Goal: Task Accomplishment & Management: Complete application form

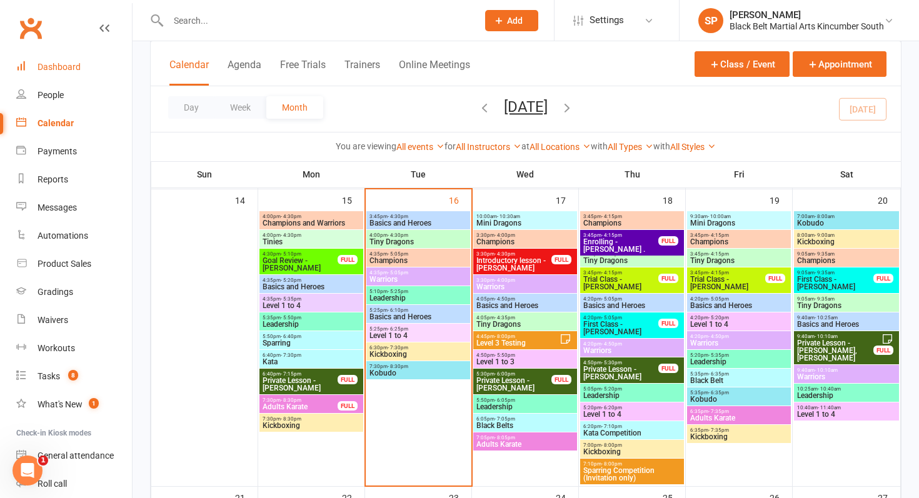
click at [45, 66] on div "Dashboard" at bounding box center [59, 67] width 43 height 10
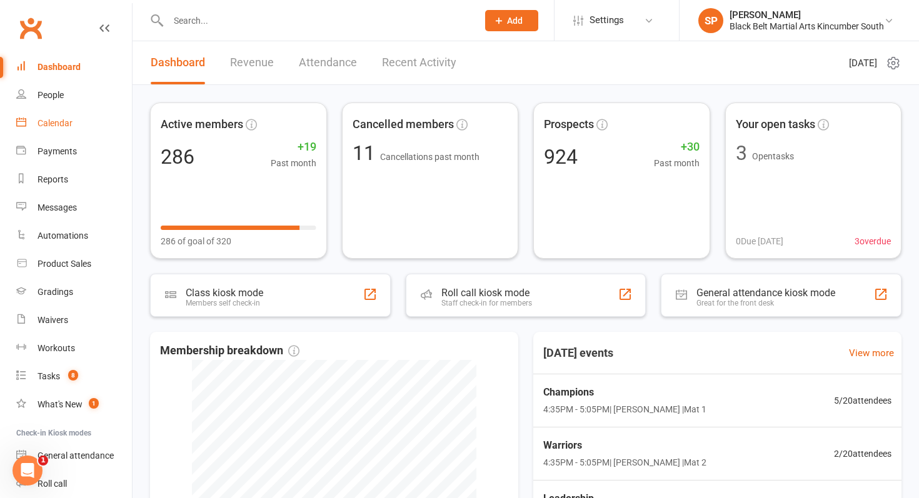
click at [53, 124] on div "Calendar" at bounding box center [55, 123] width 35 height 10
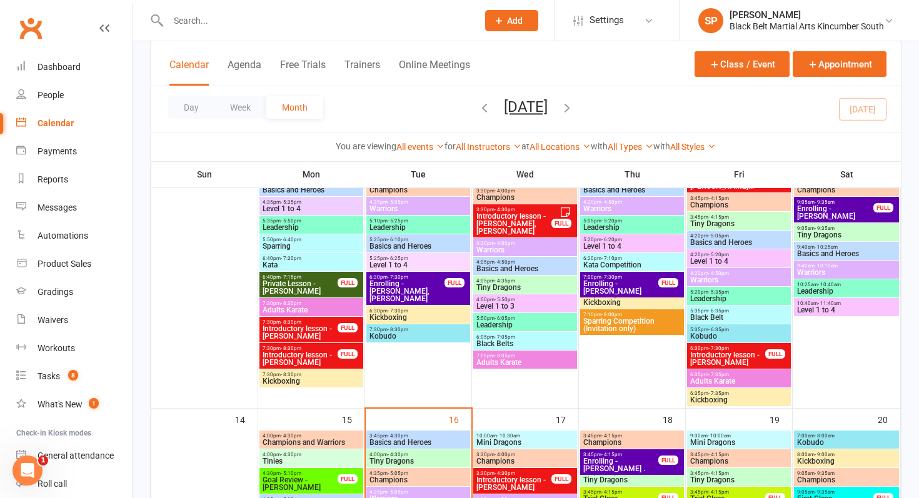
scroll to position [421, 0]
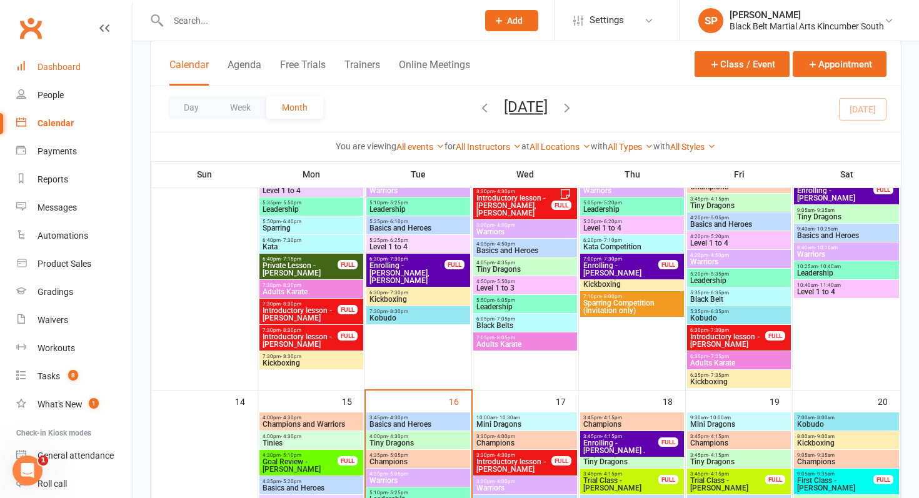
click at [40, 56] on link "Dashboard" at bounding box center [74, 67] width 116 height 28
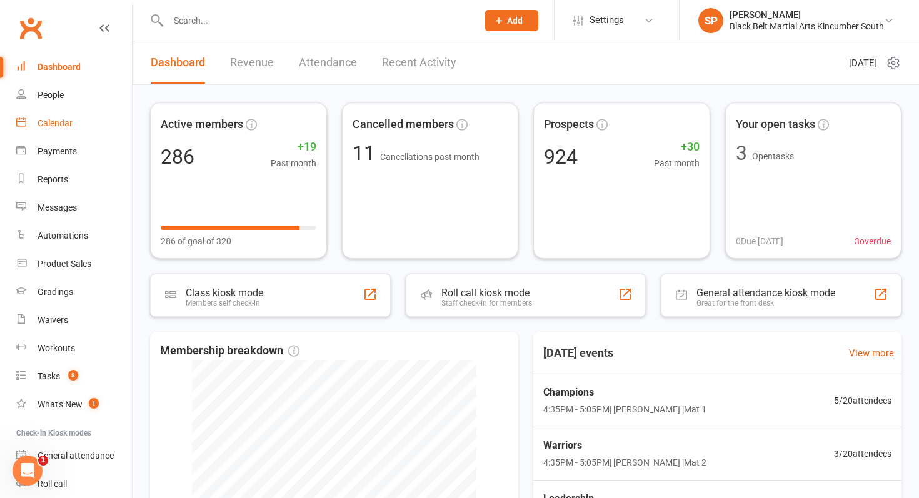
click at [86, 121] on link "Calendar" at bounding box center [74, 123] width 116 height 28
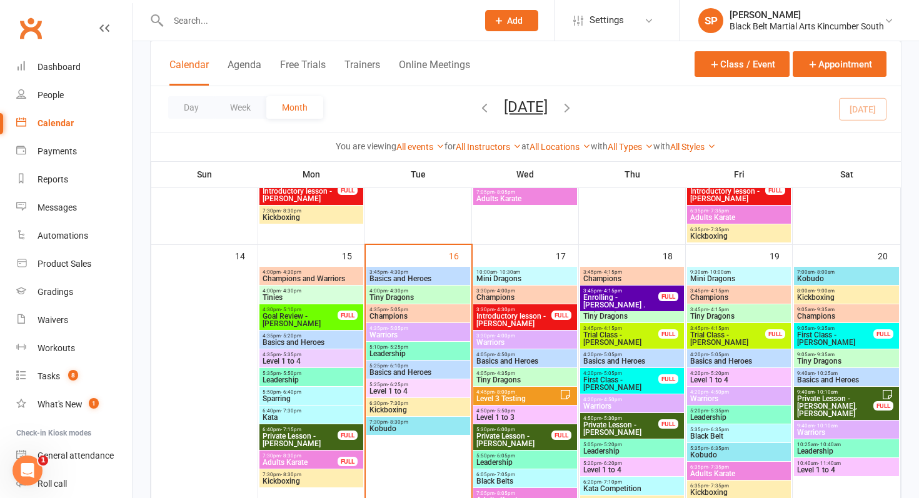
scroll to position [567, 0]
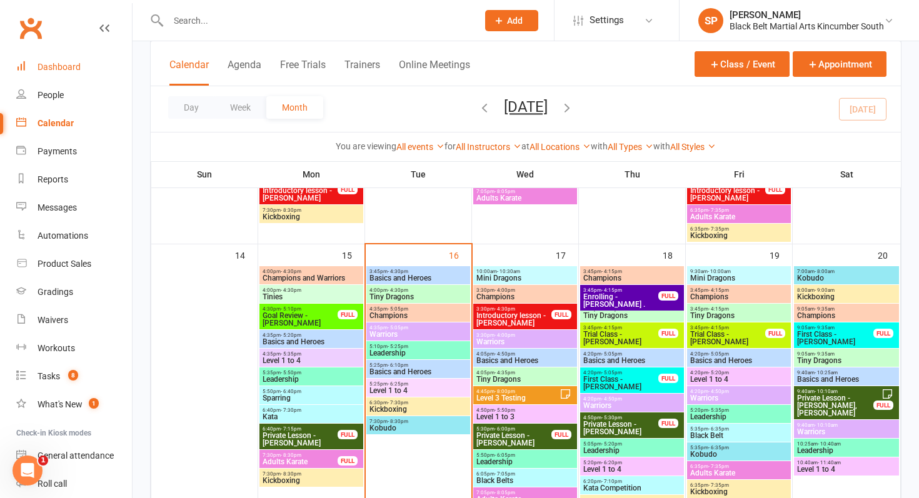
click at [53, 67] on div "Dashboard" at bounding box center [59, 67] width 43 height 10
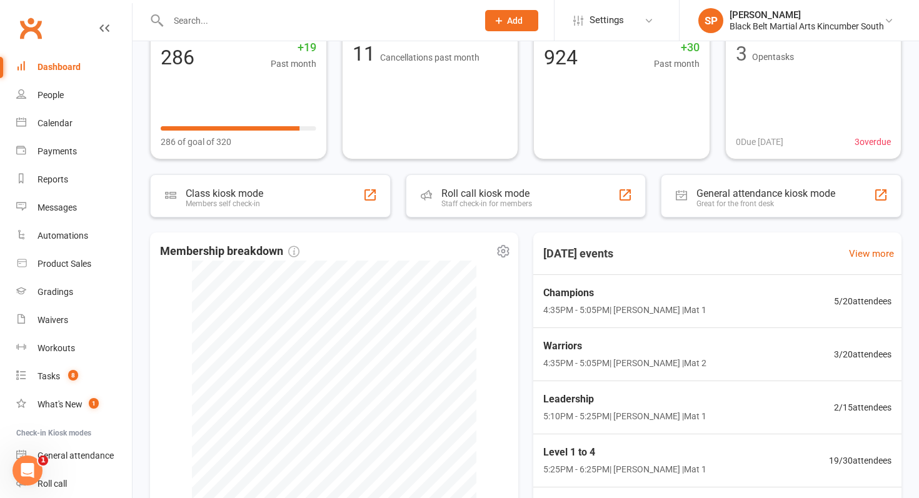
scroll to position [104, 0]
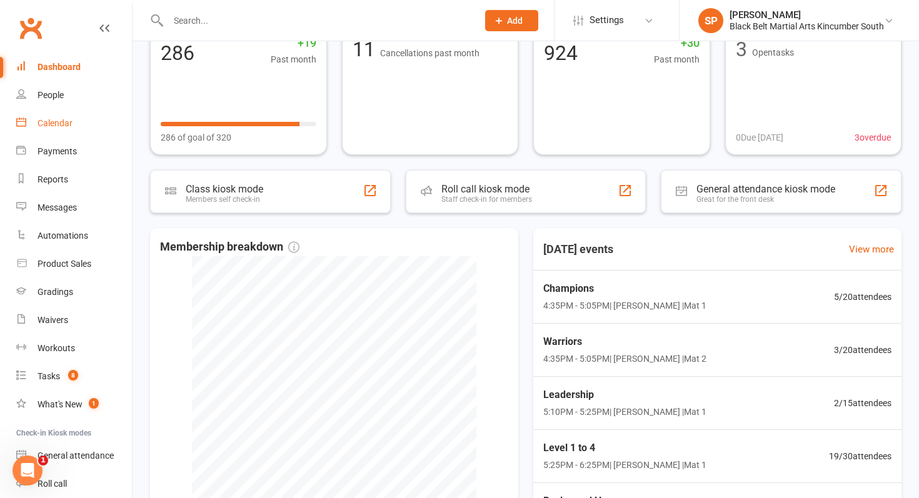
click at [60, 126] on div "Calendar" at bounding box center [55, 123] width 35 height 10
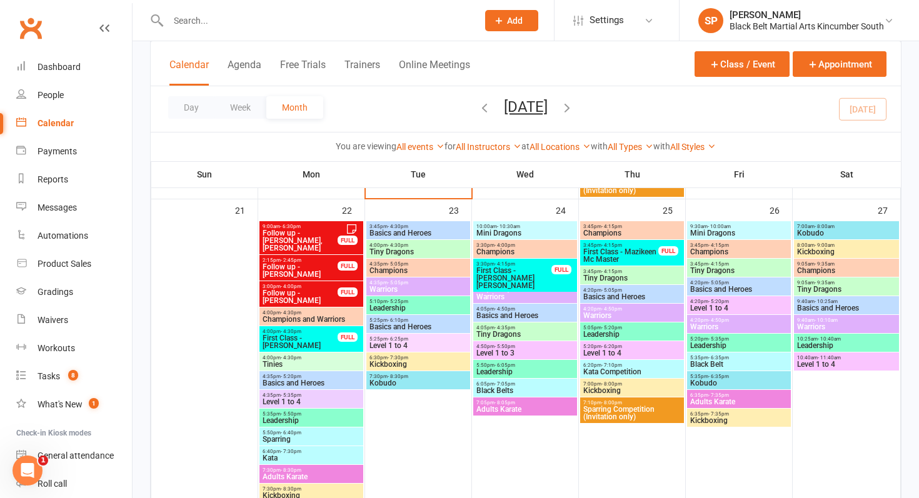
scroll to position [901, 0]
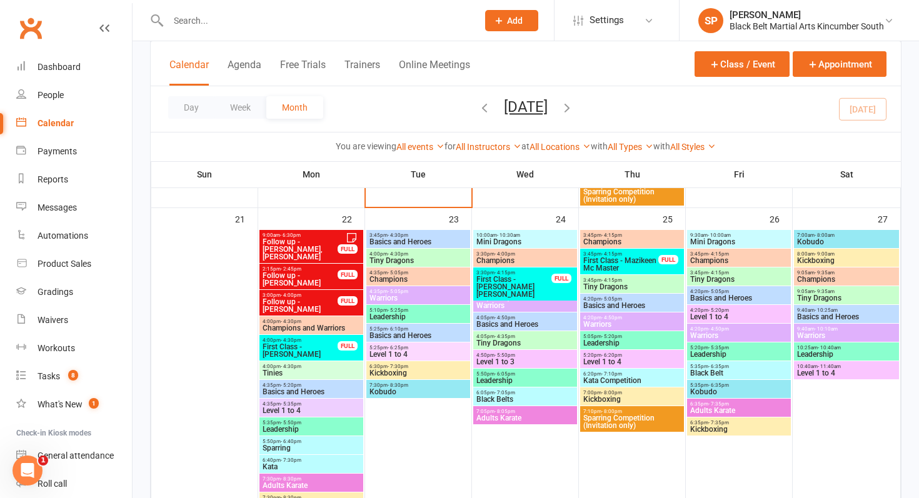
click at [491, 13] on button "Add" at bounding box center [511, 20] width 53 height 21
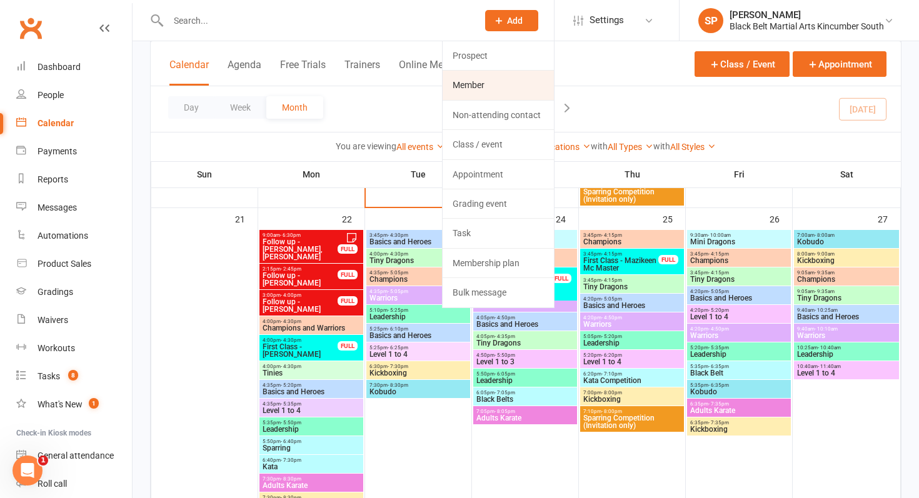
click at [501, 88] on link "Member" at bounding box center [498, 85] width 111 height 29
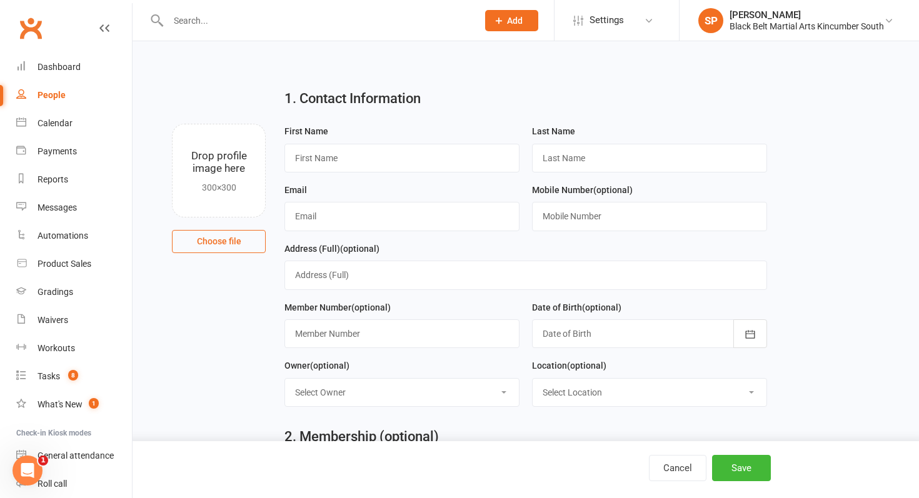
click at [71, 50] on div "Clubworx" at bounding box center [66, 36] width 132 height 46
click at [71, 69] on div "Dashboard" at bounding box center [59, 67] width 43 height 10
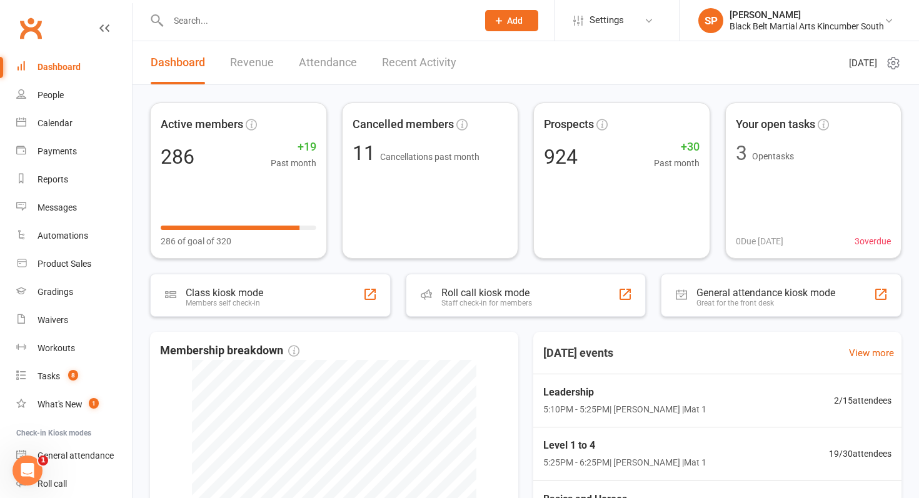
click at [511, 19] on span "Add" at bounding box center [515, 21] width 16 height 10
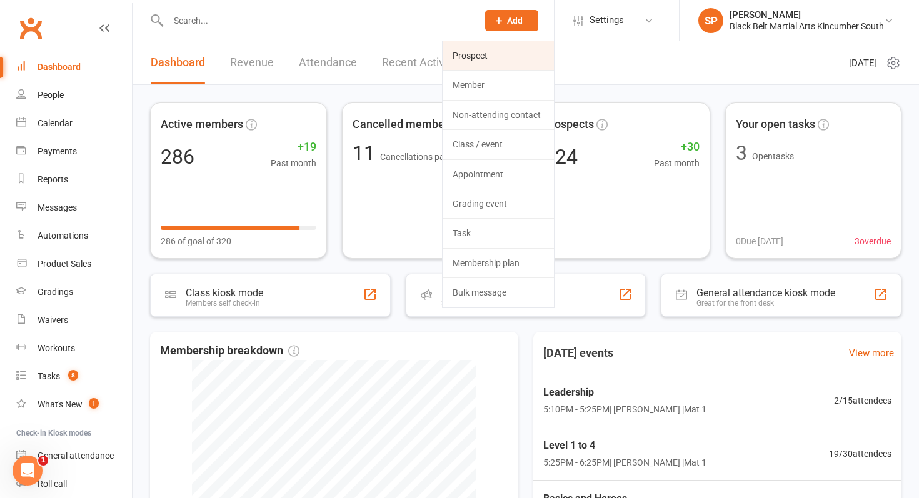
click at [504, 54] on link "Prospect" at bounding box center [498, 55] width 111 height 29
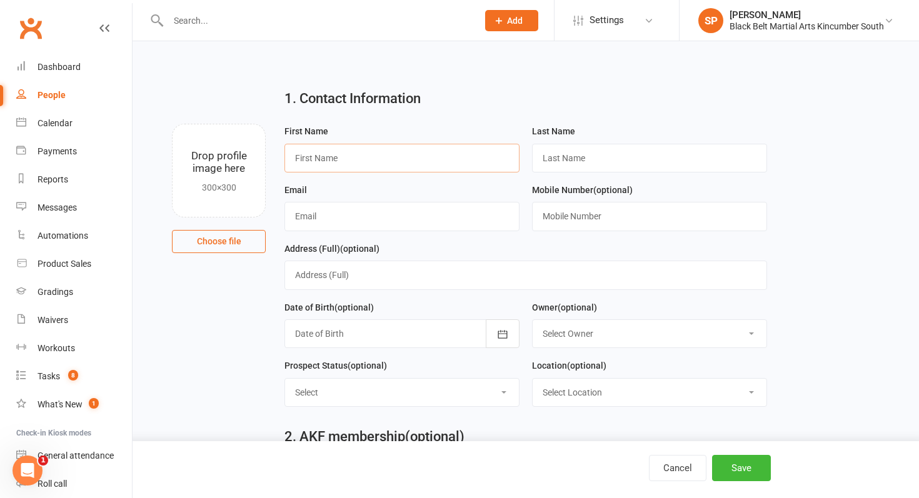
click at [352, 166] on input "text" at bounding box center [401, 158] width 235 height 29
type input "[PERSON_NAME]"
type input "[EMAIL_ADDRESS][DOMAIN_NAME]"
paste input "411939910"
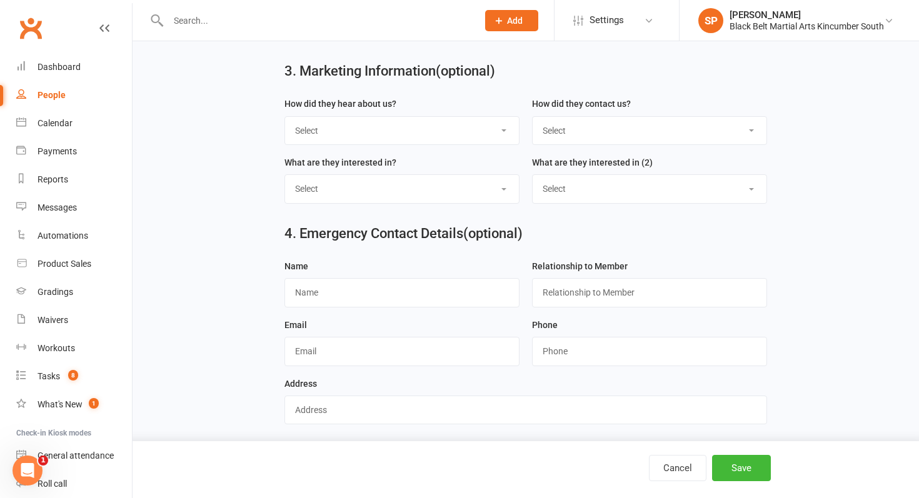
scroll to position [479, 0]
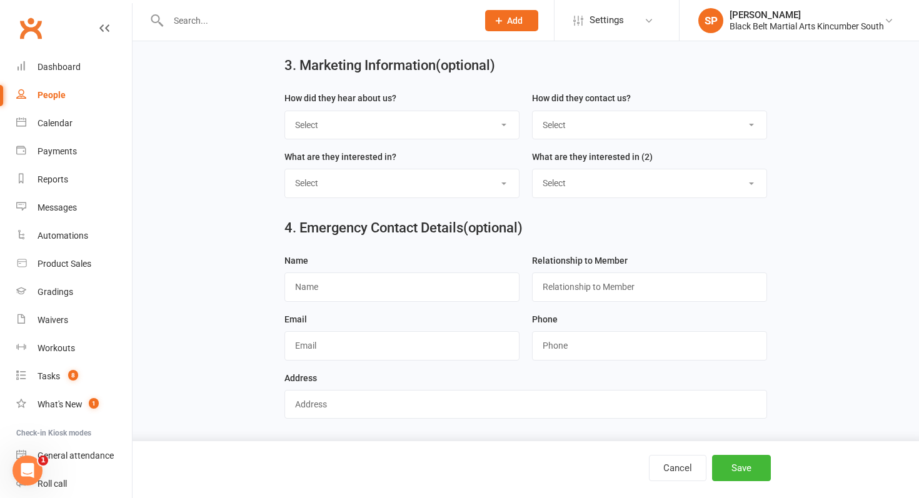
type input "0411939910"
click at [356, 126] on select "Select S4 - Search Engine R2 - Friend Referral A5 - Radio A2 - Print Media A7 -…" at bounding box center [402, 125] width 234 height 28
select select "S1 - Facebook"
click at [285, 111] on select "Select S4 - Search Engine R2 - Friend Referral A5 - Radio A2 - Print Media A7 -…" at bounding box center [402, 125] width 234 height 28
click at [589, 119] on select "Select Phone Internet Walk in School initiated" at bounding box center [650, 125] width 234 height 28
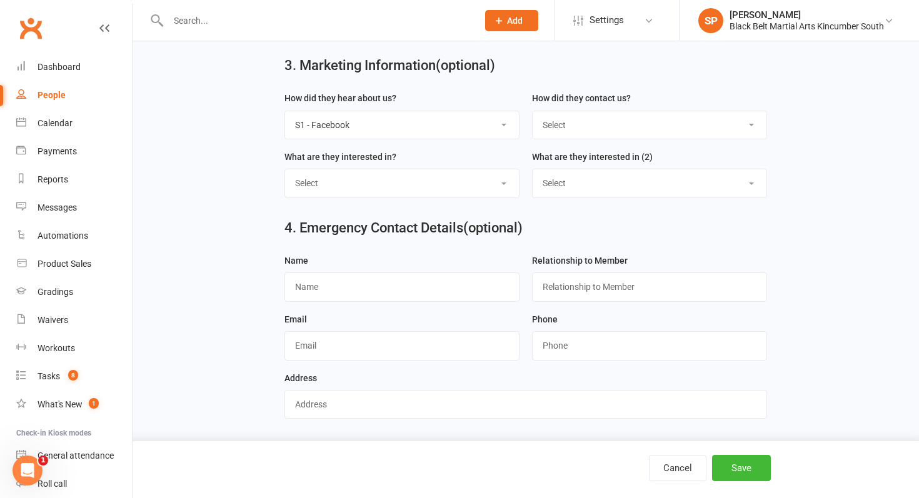
select select "Internet"
click at [533, 111] on select "Select Phone Internet Walk in School initiated" at bounding box center [650, 125] width 234 height 28
click at [746, 468] on button "Save" at bounding box center [741, 468] width 59 height 26
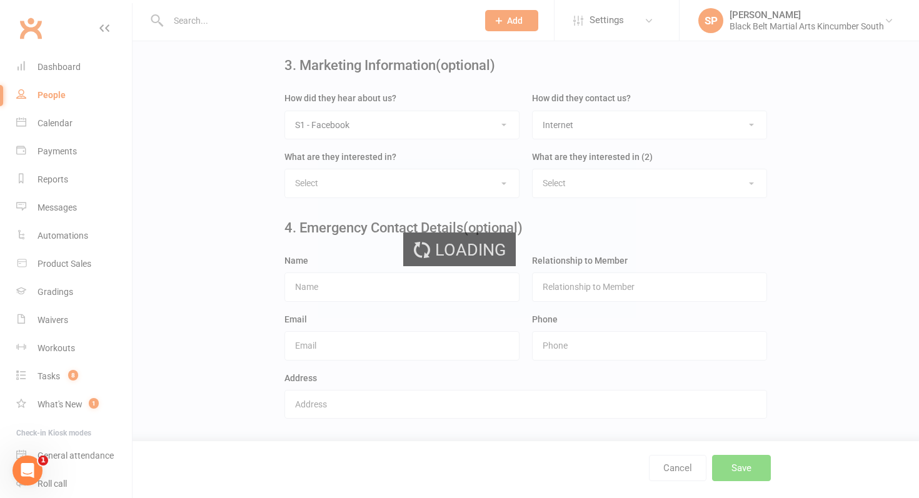
scroll to position [0, 0]
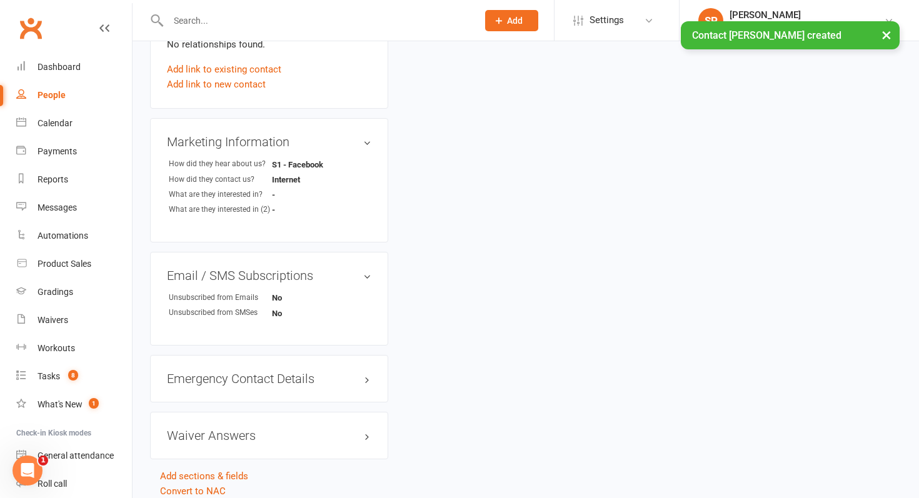
scroll to position [487, 0]
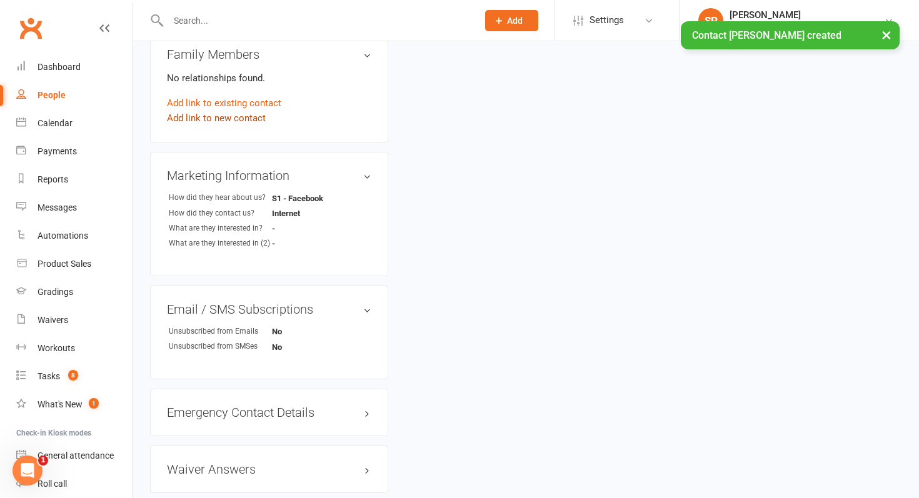
click at [256, 111] on link "Add link to new contact" at bounding box center [216, 118] width 99 height 15
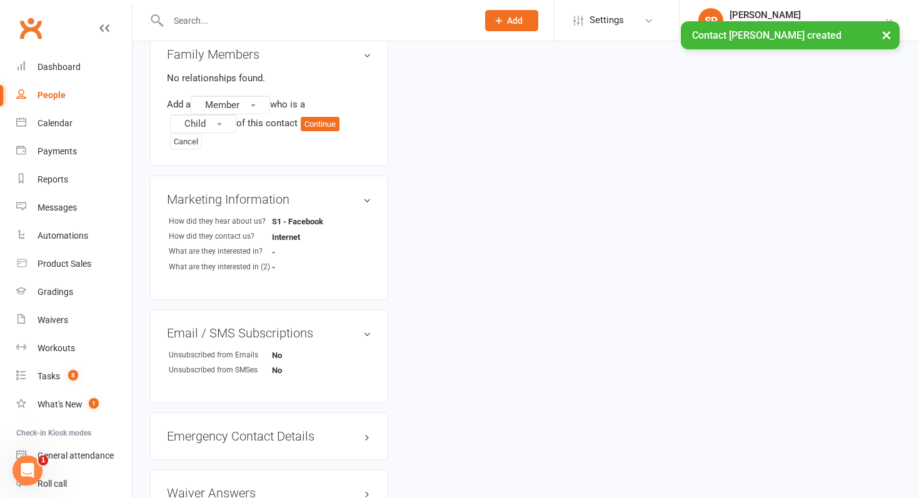
click at [279, 106] on div "Add a Member who is a Child of this contact Continue Cancel" at bounding box center [269, 123] width 204 height 54
click at [250, 106] on button "Member" at bounding box center [230, 105] width 79 height 19
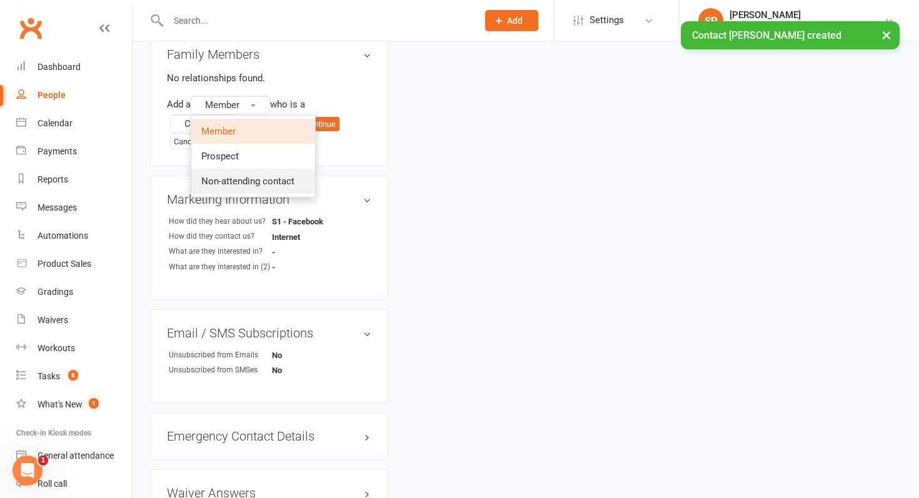
click at [250, 181] on span "Non-attending contact" at bounding box center [247, 181] width 93 height 11
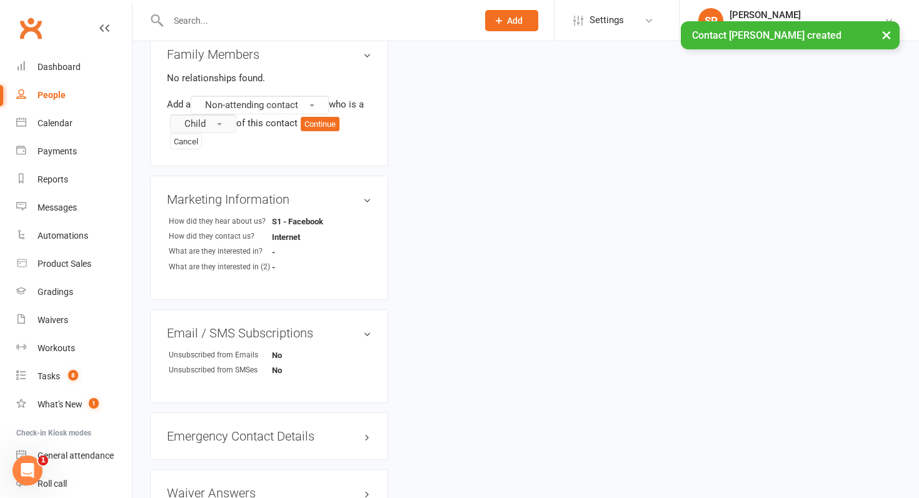
click at [218, 123] on span "button" at bounding box center [219, 124] width 5 height 3
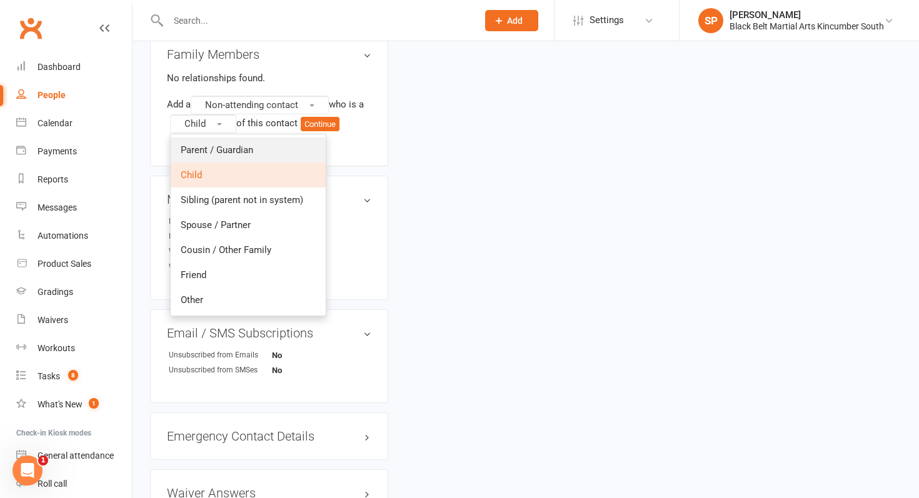
click at [218, 146] on span "Parent / Guardian" at bounding box center [217, 149] width 73 height 11
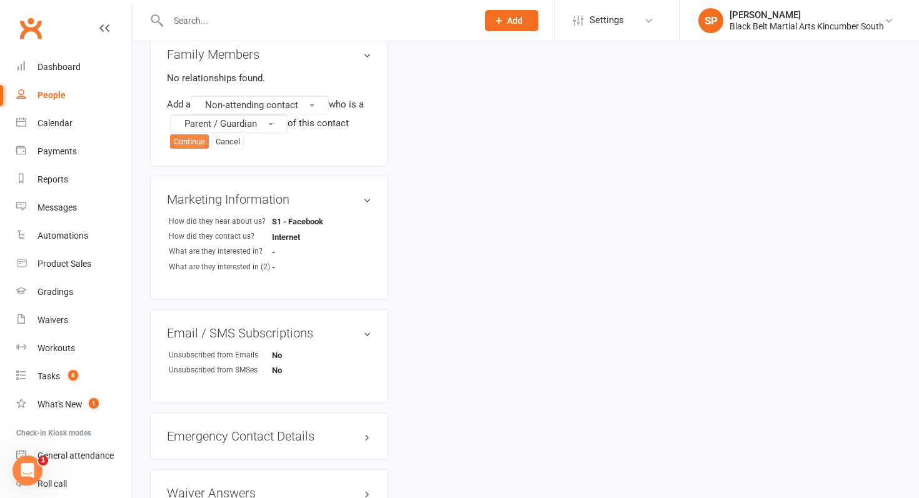
click at [176, 140] on button "Continue" at bounding box center [189, 141] width 39 height 15
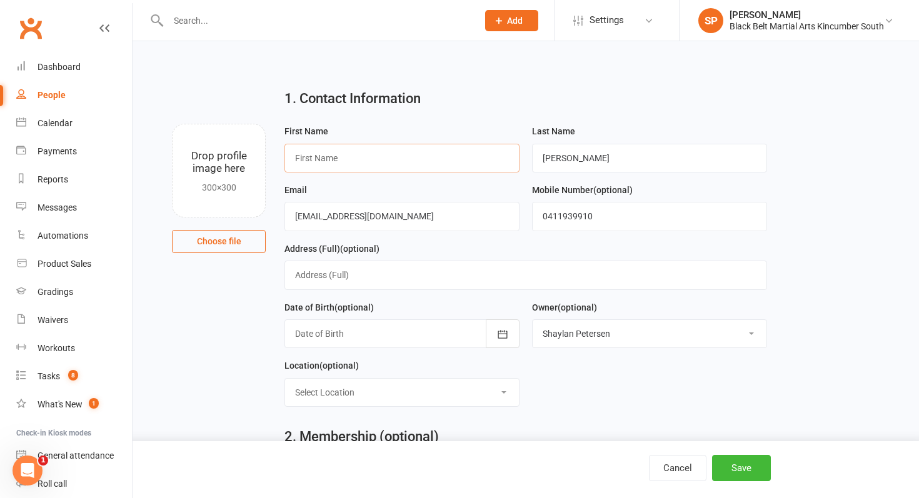
click at [359, 152] on input "text" at bounding box center [401, 158] width 235 height 29
type input "[PERSON_NAME]"
click at [738, 461] on button "Save" at bounding box center [741, 468] width 59 height 26
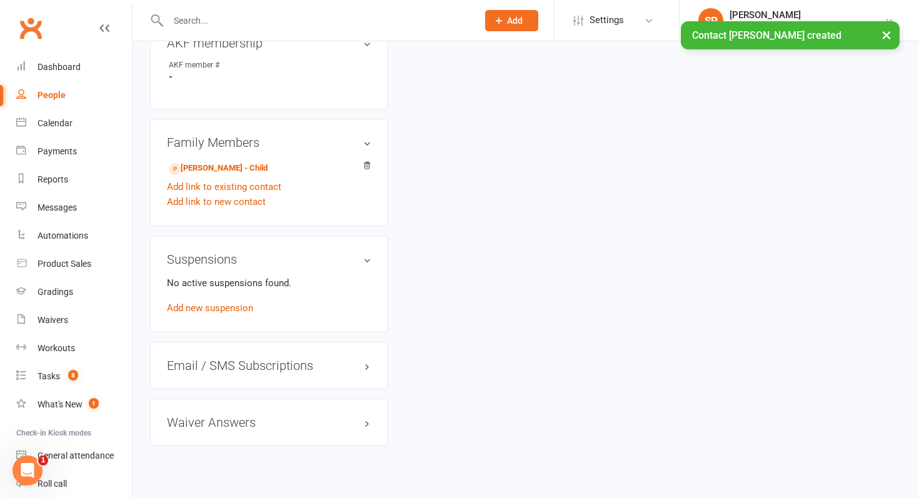
scroll to position [625, 0]
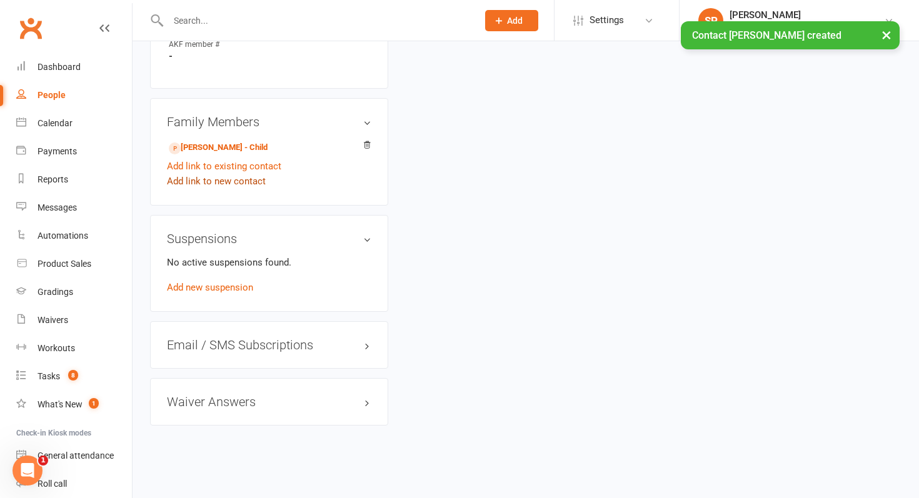
click at [208, 175] on link "Add link to new contact" at bounding box center [216, 181] width 99 height 15
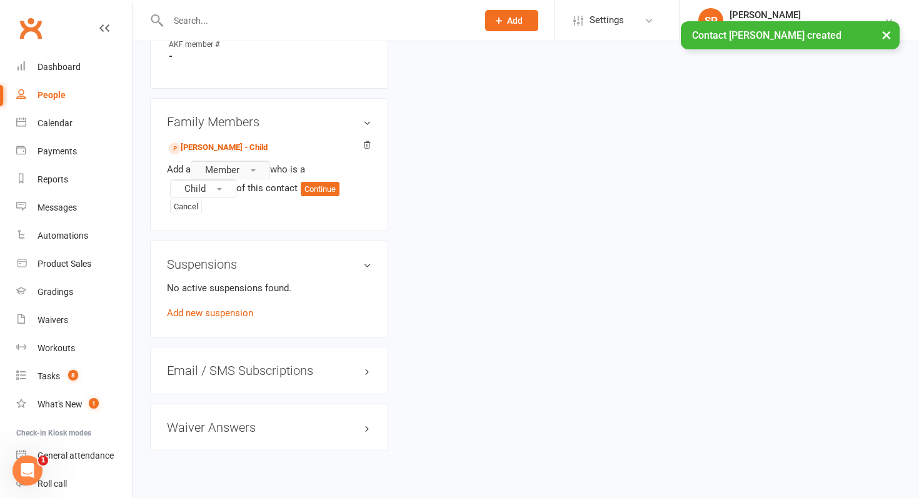
click at [226, 164] on span "Member" at bounding box center [222, 169] width 34 height 11
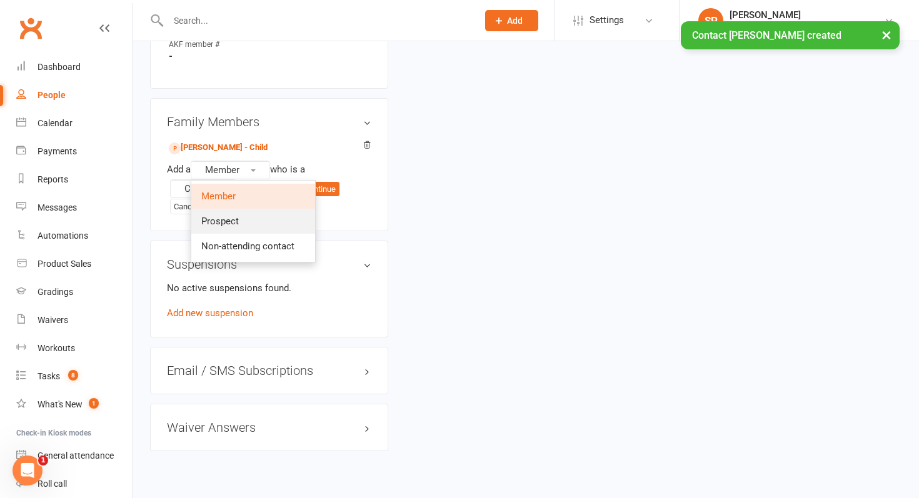
click at [236, 231] on link "Prospect" at bounding box center [253, 221] width 124 height 25
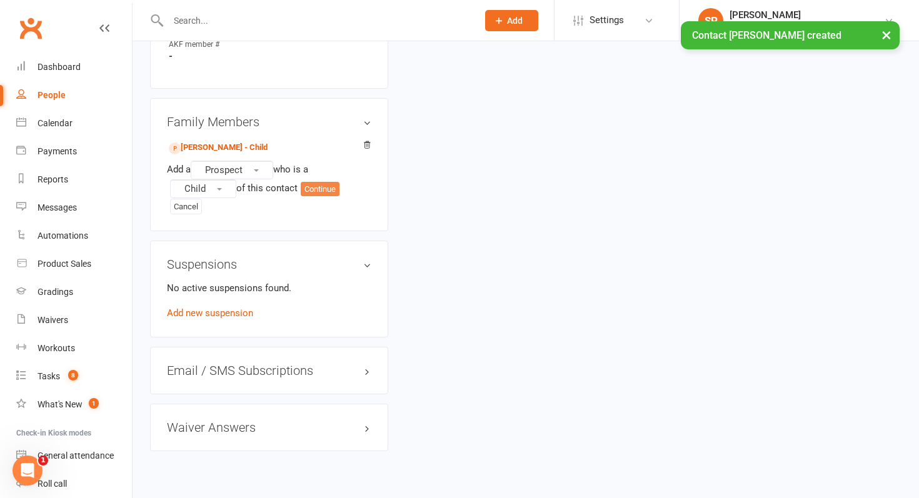
click at [320, 191] on button "Continue" at bounding box center [320, 189] width 39 height 15
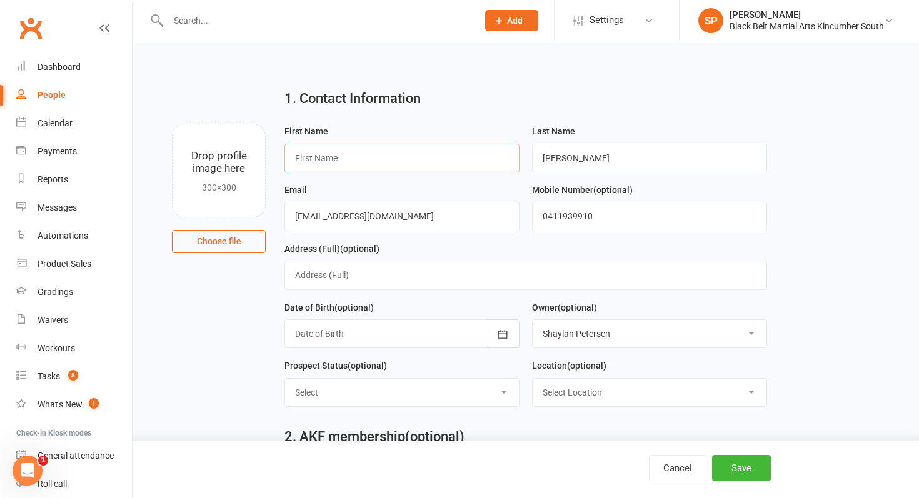
click at [364, 168] on input "text" at bounding box center [401, 158] width 235 height 29
type input "Ava"
click at [751, 453] on div "Cancel Save" at bounding box center [459, 469] width 919 height 57
click at [751, 478] on button "Save" at bounding box center [741, 468] width 59 height 26
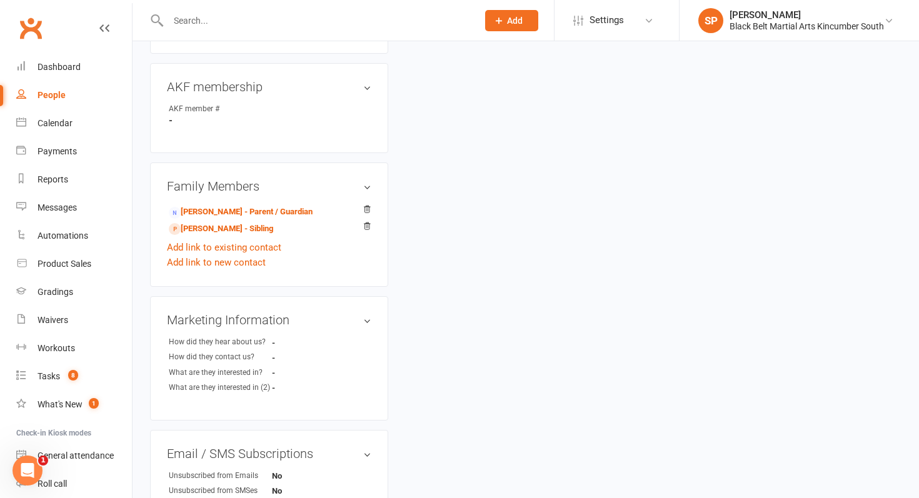
scroll to position [393, 0]
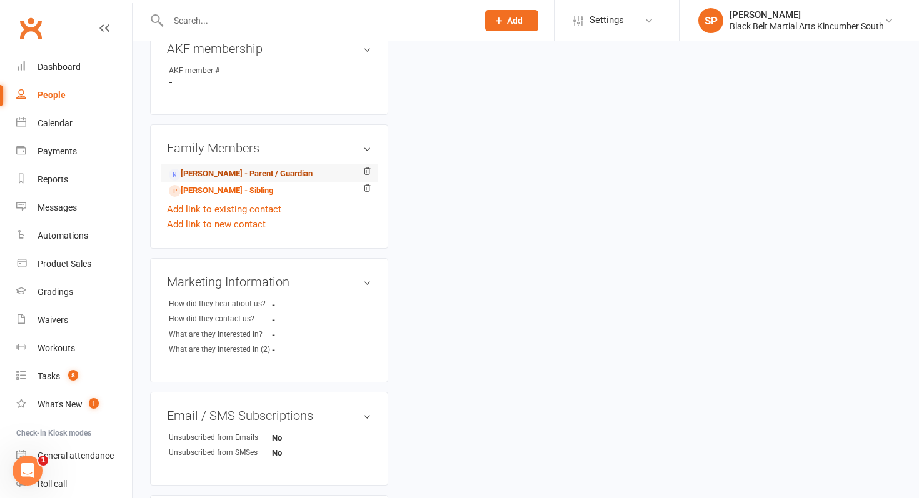
click at [262, 170] on link "[PERSON_NAME] - Parent / Guardian" at bounding box center [241, 174] width 144 height 13
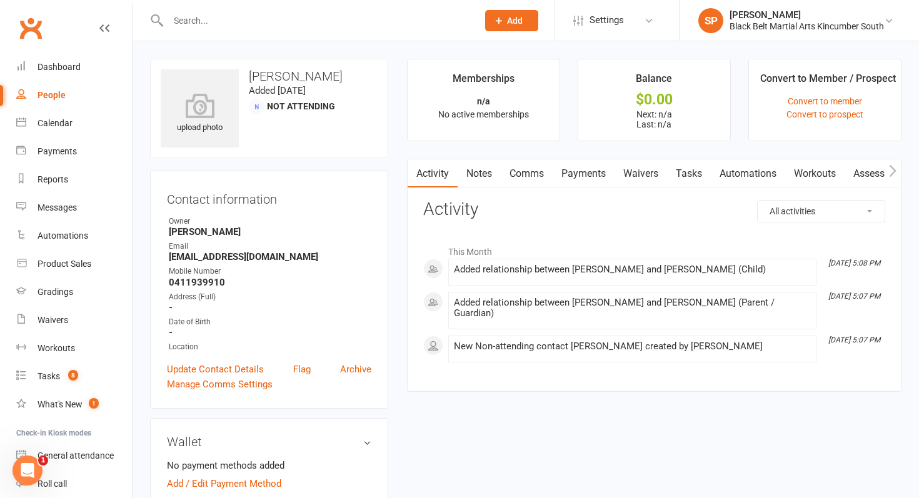
click at [663, 172] on link "Waivers" at bounding box center [640, 173] width 53 height 29
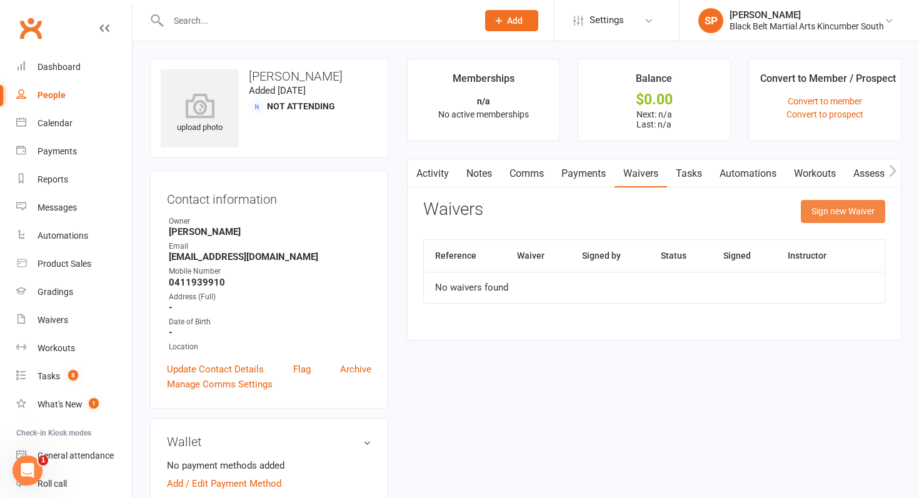
click at [839, 210] on button "Sign new Waiver" at bounding box center [843, 211] width 84 height 23
